Goal: Check status

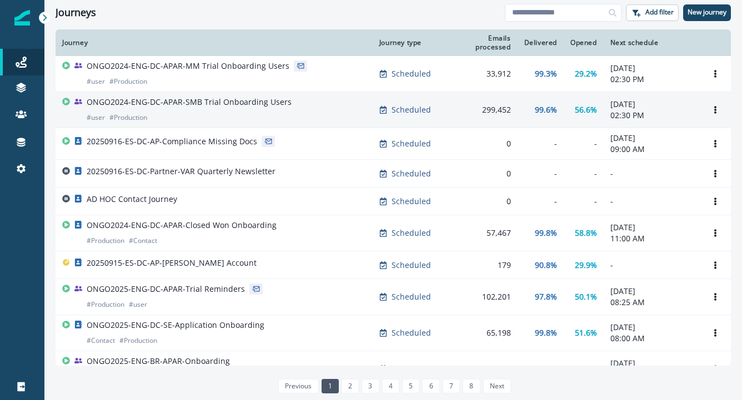
click at [243, 107] on p "ONGO2024-ENG-DC-APAR-SMB Trial Onboarding Users" at bounding box center [189, 102] width 205 height 11
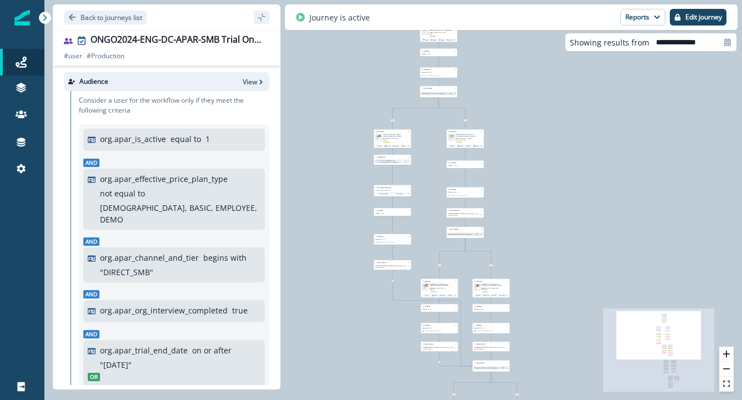
drag, startPoint x: 472, startPoint y: 135, endPoint x: 578, endPoint y: 235, distance: 145.7
click at [582, 236] on div "11,230 users have entered the journey Send email Email asset changed, journey r…" at bounding box center [392, 200] width 697 height 400
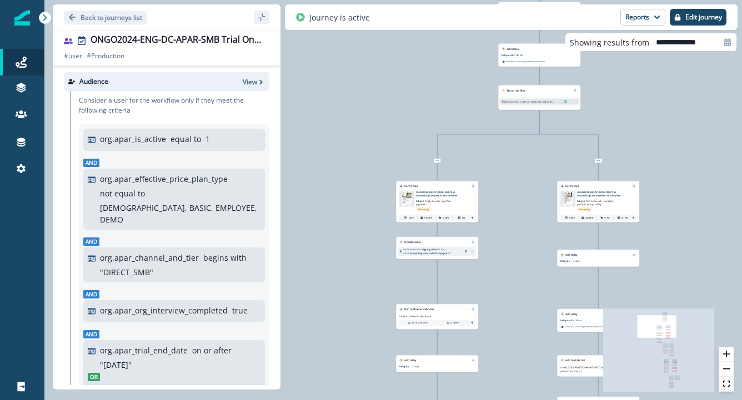
drag, startPoint x: 539, startPoint y: 167, endPoint x: 817, endPoint y: 319, distance: 316.8
click at [741, 319] on html "A newer version of [DOMAIN_NAME] is available. Refresh your page to load the la…" at bounding box center [371, 200] width 742 height 400
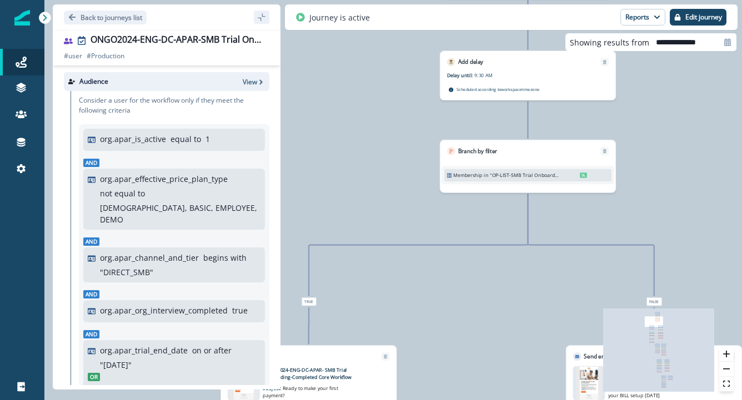
drag, startPoint x: 535, startPoint y: 155, endPoint x: 480, endPoint y: 279, distance: 135.4
click at [480, 279] on div "11,230 users have entered the journey Send email Email asset changed, journey r…" at bounding box center [392, 200] width 697 height 400
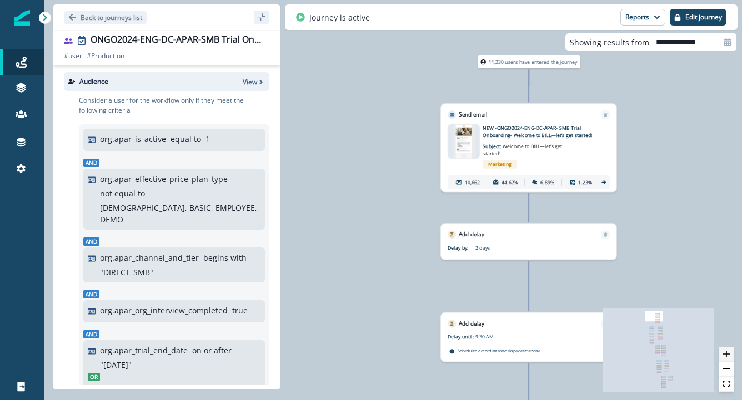
click at [727, 354] on icon "zoom in" at bounding box center [726, 354] width 7 height 7
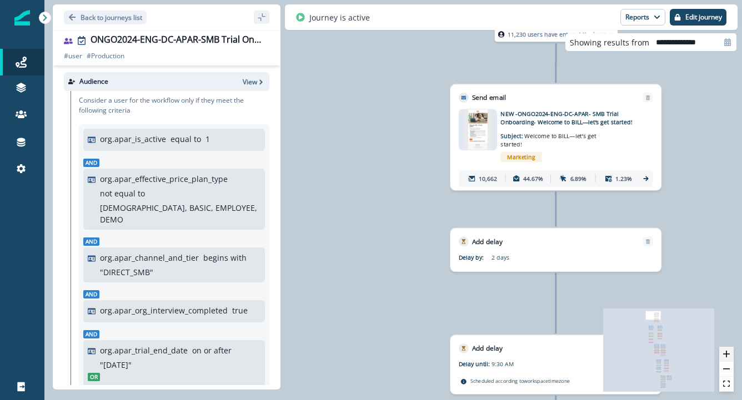
click at [727, 354] on icon "zoom in" at bounding box center [726, 354] width 7 height 7
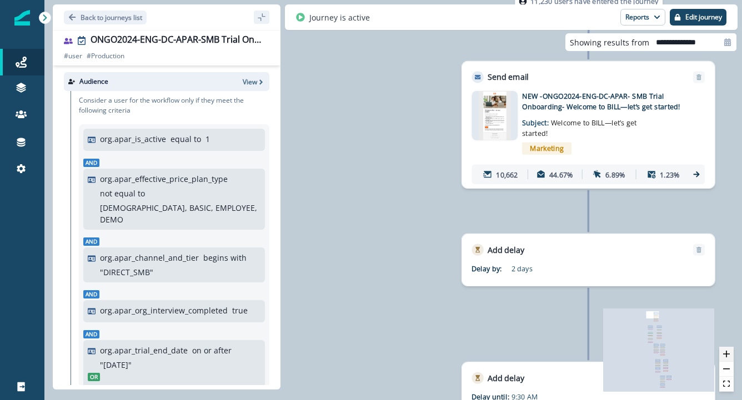
click at [727, 354] on icon "zoom in" at bounding box center [726, 354] width 7 height 7
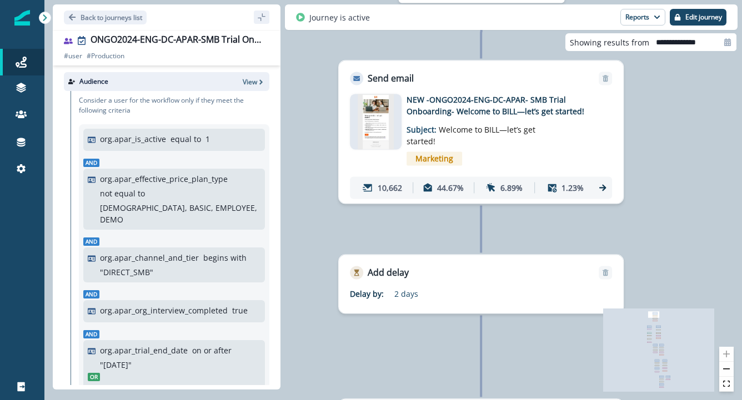
drag, startPoint x: 652, startPoint y: 220, endPoint x: 521, endPoint y: 236, distance: 132.6
click at [521, 236] on div "11,230 users have entered the journey Send email Email asset changed, journey r…" at bounding box center [392, 200] width 697 height 400
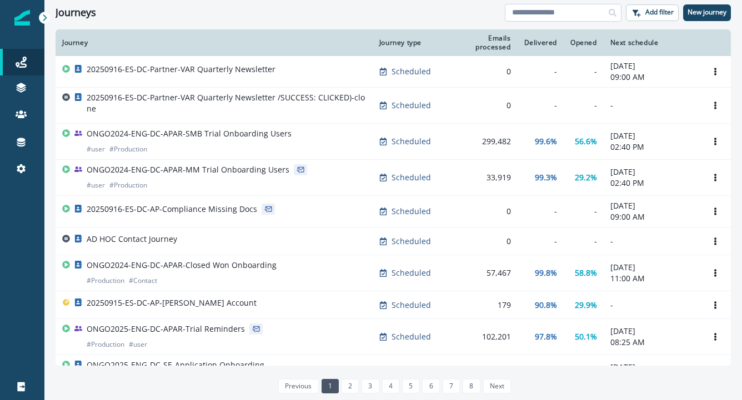
click at [557, 13] on input at bounding box center [563, 13] width 117 height 18
type input "**"
